Goal: Browse casually: Explore the website without a specific task or goal

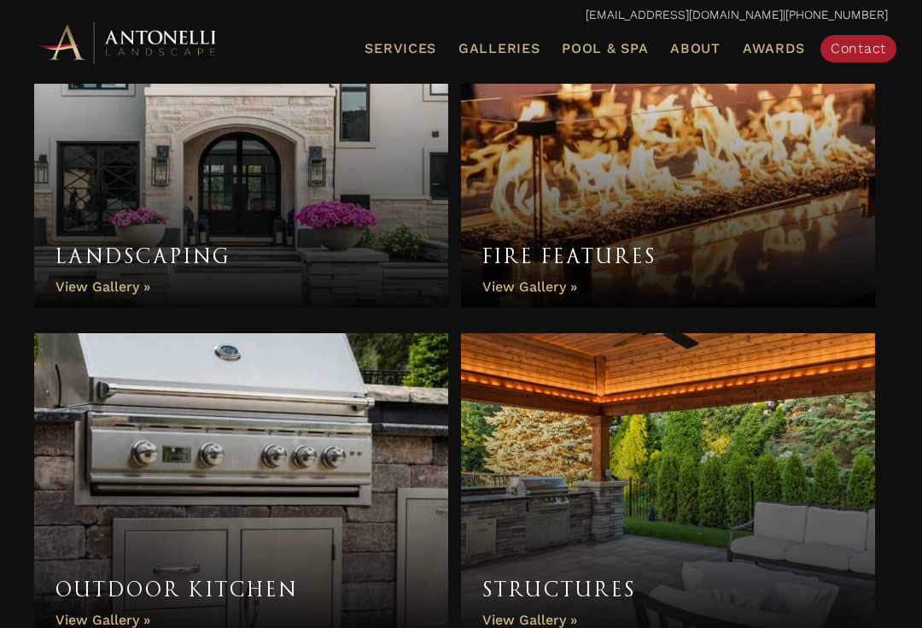
scroll to position [968, 0]
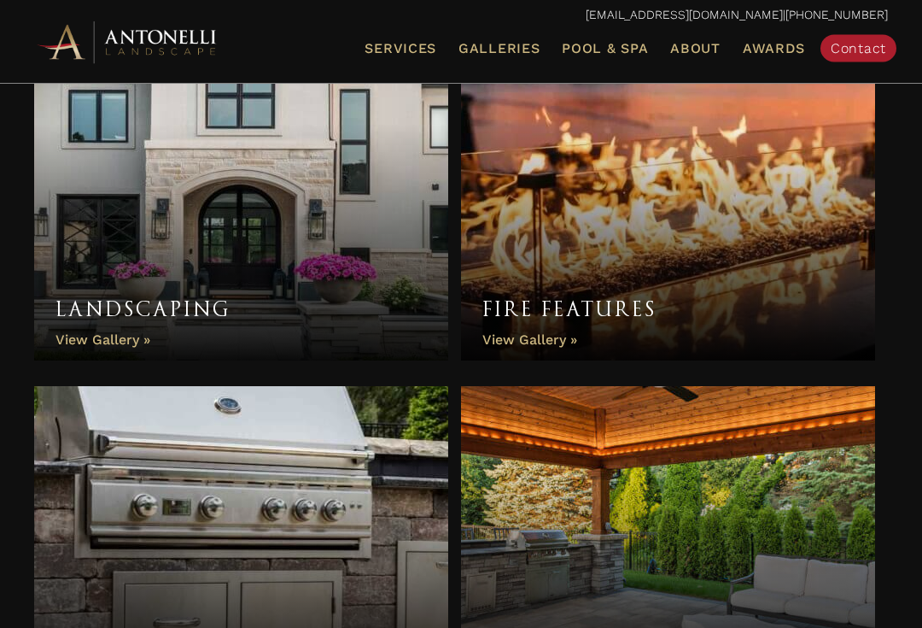
click at [259, 177] on link "Landscaping" at bounding box center [241, 207] width 414 height 307
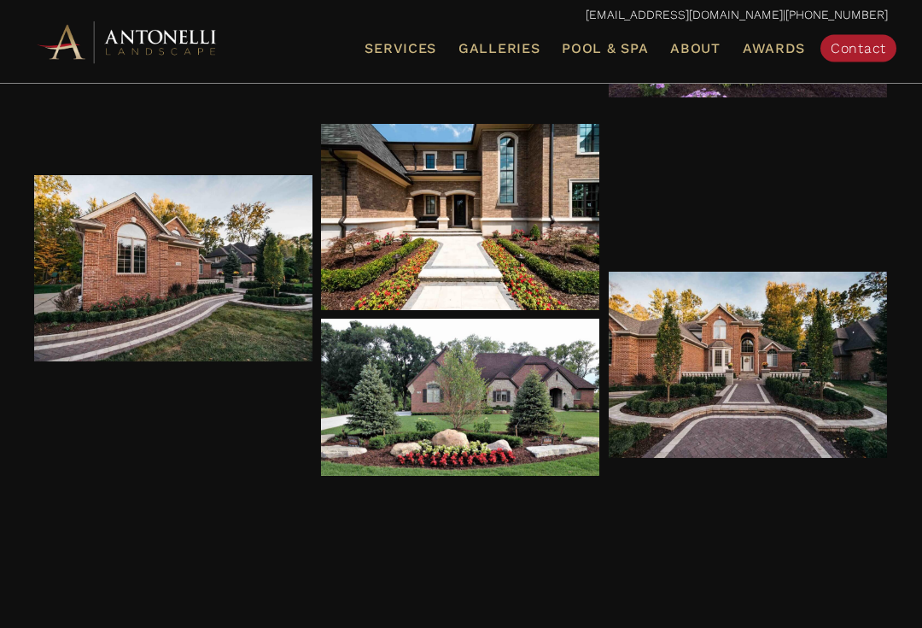
scroll to position [1629, 0]
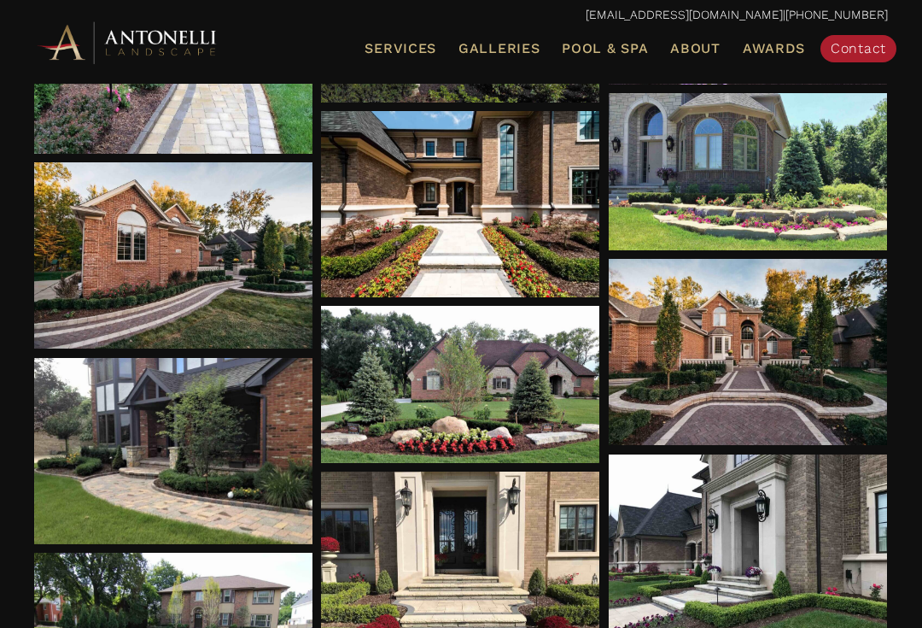
click at [473, 393] on div at bounding box center [460, 384] width 279 height 157
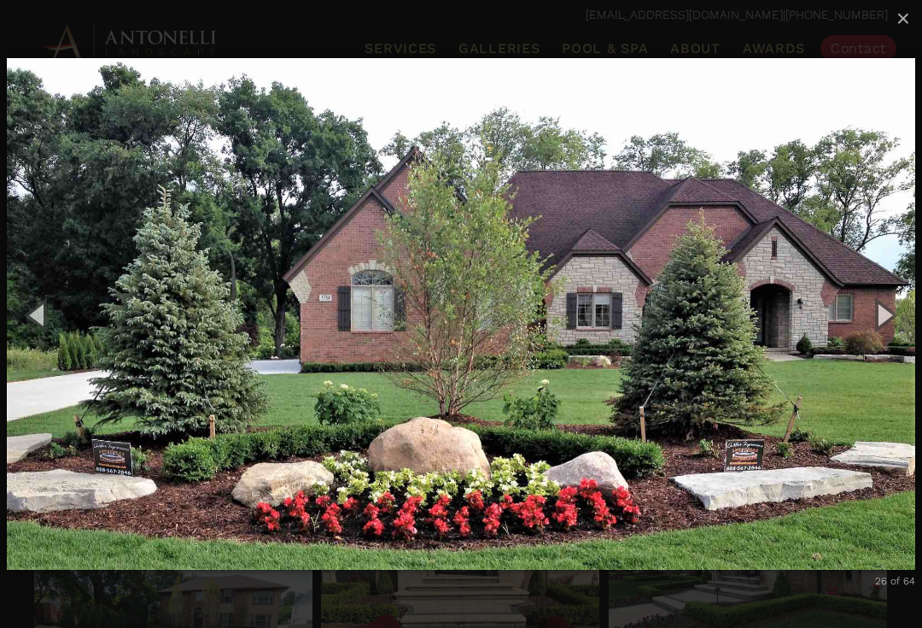
scroll to position [1628, 0]
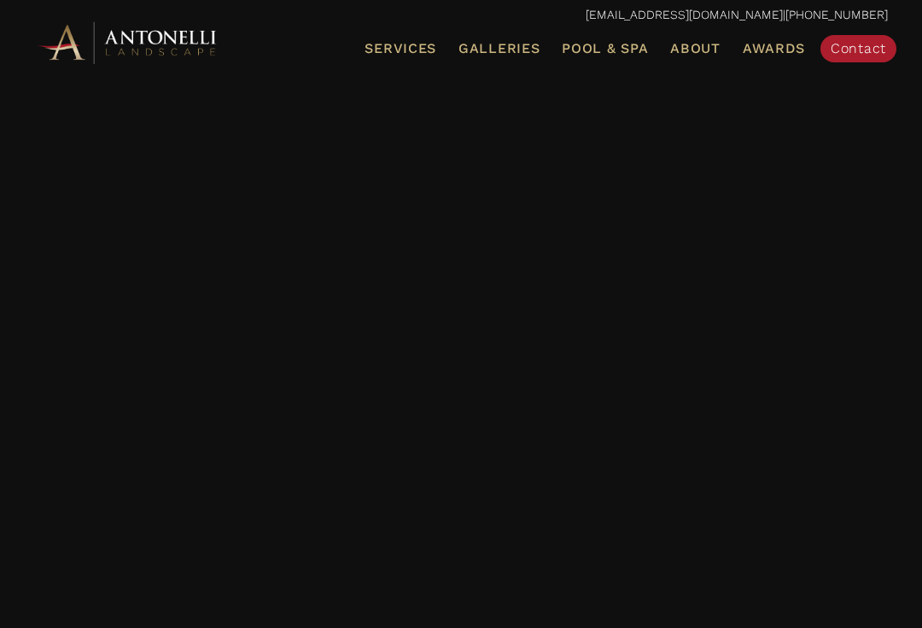
scroll to position [2078, 0]
